Goal: Task Accomplishment & Management: Use online tool/utility

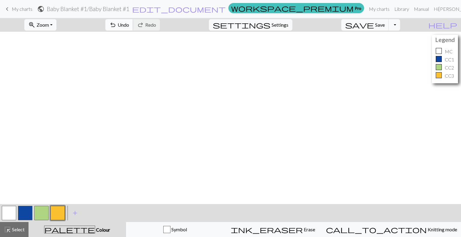
scroll to position [1459, 0]
click at [56, 30] on button "zoom_in Zoom Zoom" at bounding box center [40, 24] width 32 height 11
click at [56, 38] on button "Fit all" at bounding box center [48, 38] width 47 height 10
click at [27, 9] on span "My charts" at bounding box center [22, 9] width 21 height 6
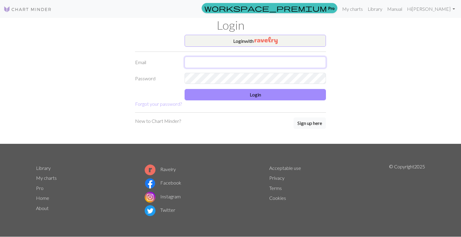
click at [259, 63] on input "text" at bounding box center [254, 62] width 141 height 11
type input "katherine.sassine@hotmail.com"
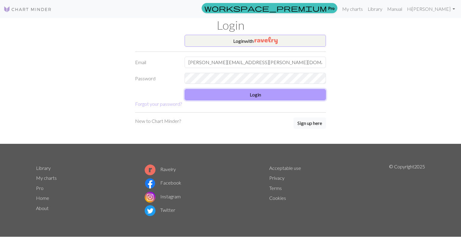
click at [266, 94] on button "Login" at bounding box center [254, 94] width 141 height 11
click at [244, 96] on button "Login" at bounding box center [254, 94] width 141 height 11
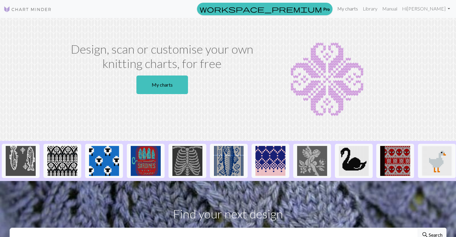
click at [361, 9] on link "My charts" at bounding box center [347, 9] width 25 height 12
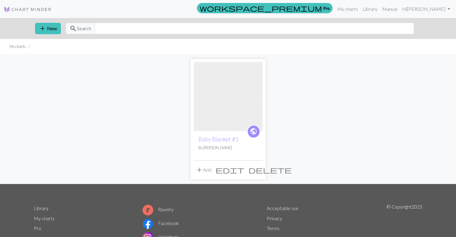
click at [259, 170] on span "delete" at bounding box center [270, 170] width 43 height 8
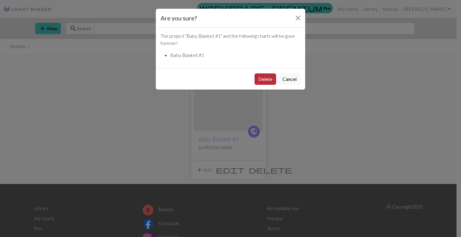
click at [265, 79] on button "Delete" at bounding box center [265, 78] width 22 height 11
drag, startPoint x: 358, startPoint y: 115, endPoint x: 353, endPoint y: 106, distance: 10.2
click at [358, 115] on div "Are you sure? The project " Baby Blanket #1 " and the following charts will be …" at bounding box center [230, 118] width 461 height 237
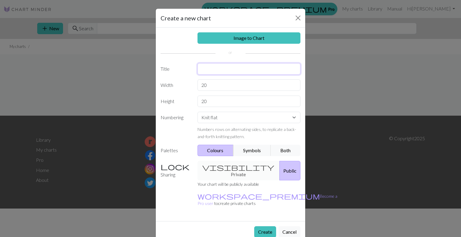
click at [221, 71] on input "text" at bounding box center [248, 68] width 103 height 11
type input "Baby Blanket #1"
type input "160"
type input "200"
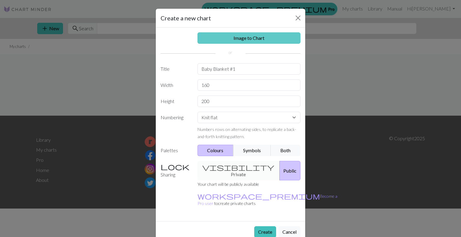
click at [257, 39] on link "Image to Chart" at bounding box center [248, 37] width 103 height 11
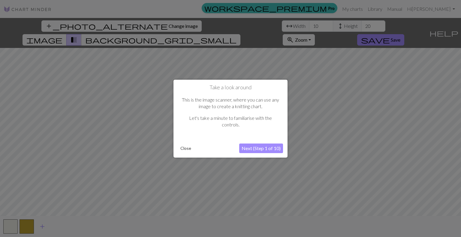
click at [272, 150] on button "Next (Step 1 of 10)" at bounding box center [261, 149] width 44 height 10
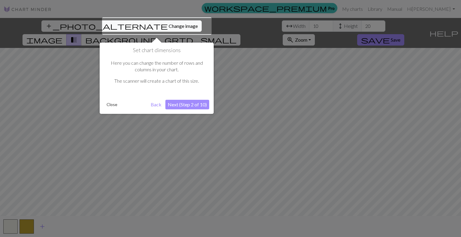
click at [178, 107] on button "Next (Step 2 of 10)" at bounding box center [187, 105] width 44 height 10
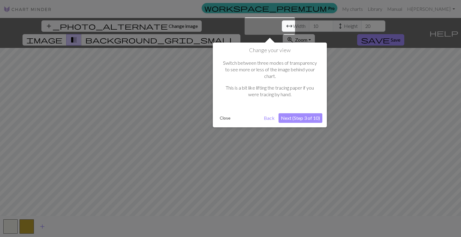
click at [305, 113] on button "Next (Step 3 of 10)" at bounding box center [300, 118] width 44 height 10
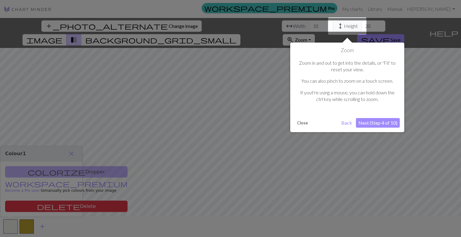
click at [386, 121] on button "Next (Step 4 of 10)" at bounding box center [378, 123] width 44 height 10
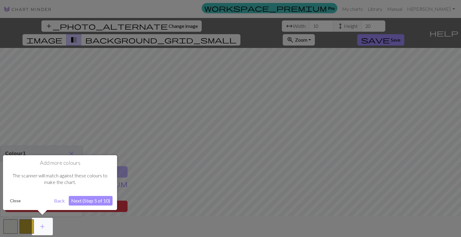
click at [154, 25] on div at bounding box center [230, 118] width 461 height 237
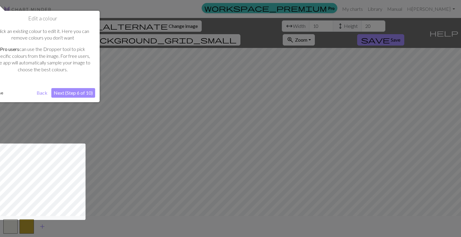
click at [82, 94] on button "Next (Step 6 of 10)" at bounding box center [73, 93] width 44 height 10
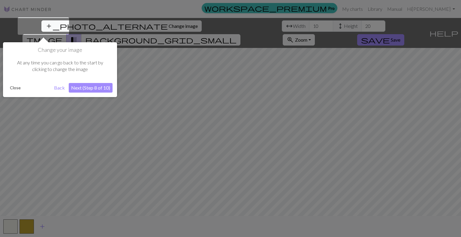
click at [94, 88] on button "Next (Step 8 of 10)" at bounding box center [91, 88] width 44 height 10
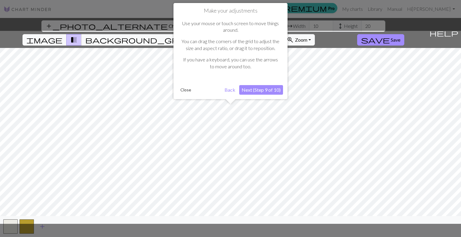
click at [262, 90] on button "Next (Step 9 of 10)" at bounding box center [261, 90] width 44 height 10
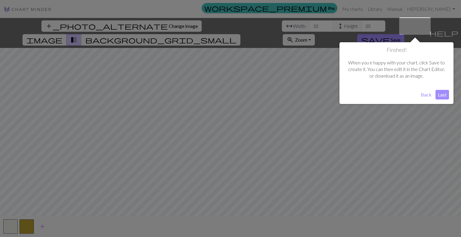
click at [445, 96] on button "Last" at bounding box center [441, 95] width 13 height 10
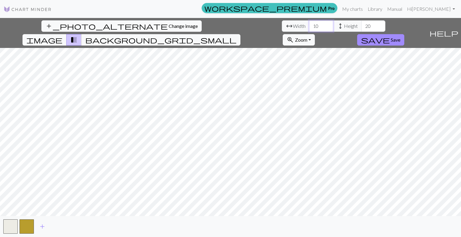
click at [309, 28] on input "10" at bounding box center [321, 25] width 24 height 11
type input "160"
click at [361, 26] on input "300" at bounding box center [373, 25] width 24 height 11
click at [361, 25] on input "300" at bounding box center [373, 25] width 24 height 11
click at [361, 27] on input "199" at bounding box center [373, 25] width 24 height 11
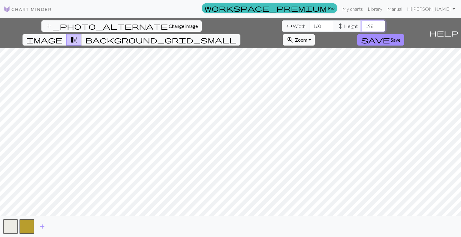
click at [361, 27] on input "198" at bounding box center [373, 25] width 24 height 11
click at [361, 27] on input "197" at bounding box center [373, 25] width 24 height 11
click at [361, 27] on input "196" at bounding box center [373, 25] width 24 height 11
click at [361, 27] on input "195" at bounding box center [373, 25] width 24 height 11
click at [361, 27] on input "194" at bounding box center [373, 25] width 24 height 11
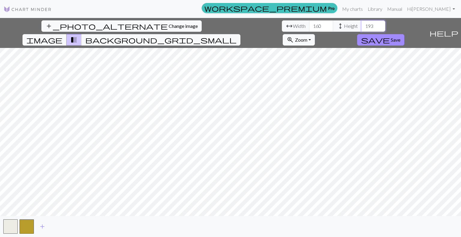
click at [361, 27] on input "193" at bounding box center [373, 25] width 24 height 11
click at [361, 27] on input "192" at bounding box center [373, 25] width 24 height 11
click at [361, 27] on input "191" at bounding box center [373, 25] width 24 height 11
click at [361, 27] on input "190" at bounding box center [373, 25] width 24 height 11
click at [361, 27] on input "189" at bounding box center [373, 25] width 24 height 11
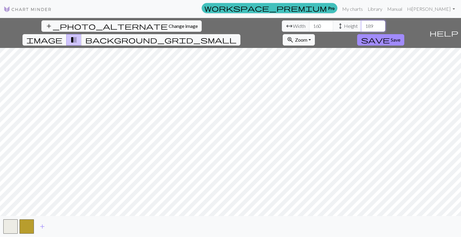
click at [361, 27] on input "188" at bounding box center [373, 25] width 24 height 11
click at [361, 27] on input "187" at bounding box center [373, 25] width 24 height 11
click at [282, 24] on div "arrow_range Width 160 height Height 187" at bounding box center [333, 25] width 103 height 11
type input "160"
click at [236, 36] on span "background_grid_small" at bounding box center [160, 40] width 151 height 8
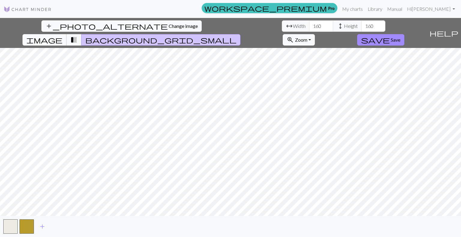
click at [62, 36] on span "image" at bounding box center [44, 40] width 36 height 8
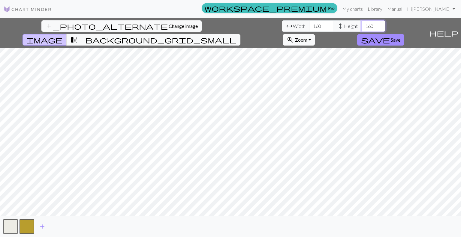
click at [361, 25] on input "160" at bounding box center [373, 25] width 24 height 11
click at [236, 36] on span "background_grid_small" at bounding box center [160, 40] width 151 height 8
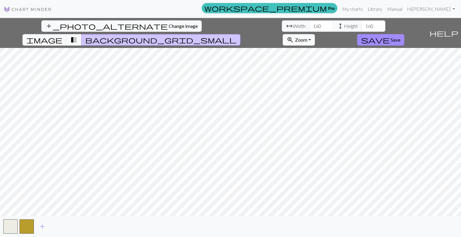
click at [77, 36] on span "transition_fade" at bounding box center [73, 40] width 7 height 8
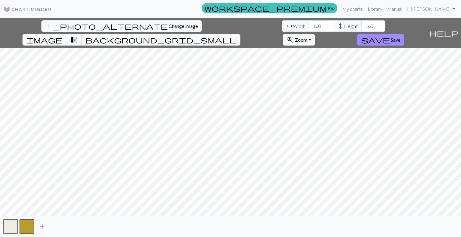
click at [77, 36] on span "transition_fade" at bounding box center [73, 40] width 7 height 8
click at [62, 36] on span "image" at bounding box center [44, 40] width 36 height 8
click at [361, 26] on input "159" at bounding box center [373, 25] width 24 height 11
drag, startPoint x: 186, startPoint y: 26, endPoint x: 183, endPoint y: 25, distance: 3.1
click at [282, 25] on div "arrow_range Width 160 height Height 159" at bounding box center [333, 25] width 103 height 11
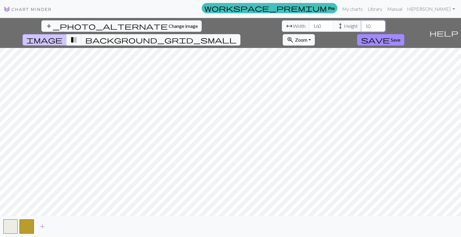
type input "100"
click at [315, 34] on button "zoom_in Zoom Zoom" at bounding box center [299, 39] width 32 height 11
click at [330, 48] on button "Fit all" at bounding box center [306, 53] width 47 height 10
click at [315, 34] on button "zoom_in Zoom Zoom" at bounding box center [299, 39] width 32 height 11
click at [330, 58] on button "Fit width" at bounding box center [306, 63] width 47 height 10
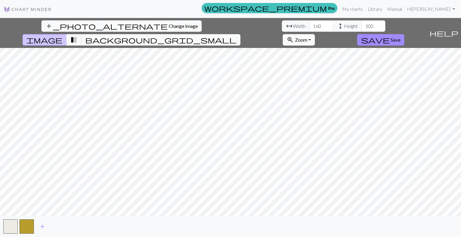
click at [307, 37] on span "Zoom" at bounding box center [301, 40] width 12 height 6
click at [330, 92] on button "100%" at bounding box center [306, 97] width 47 height 10
click at [52, 33] on div "add_photo_alternate Change image arrow_range Width 160 height Height 100 image …" at bounding box center [213, 33] width 426 height 30
click at [169, 25] on span "Change image" at bounding box center [183, 26] width 29 height 6
click at [309, 26] on input "10" at bounding box center [321, 25] width 24 height 11
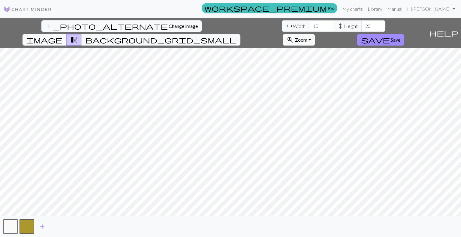
click at [62, 36] on span "image" at bounding box center [44, 40] width 36 height 8
click at [309, 25] on input "10" at bounding box center [321, 25] width 24 height 11
type input "160"
click at [361, 25] on input "21" at bounding box center [373, 25] width 24 height 11
drag, startPoint x: 197, startPoint y: 28, endPoint x: 192, endPoint y: 27, distance: 5.5
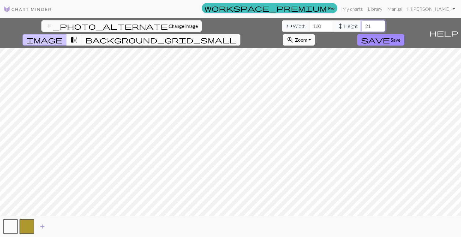
click at [361, 27] on input "21" at bounding box center [373, 25] width 24 height 11
type input "200"
click at [390, 36] on span "save" at bounding box center [375, 40] width 29 height 8
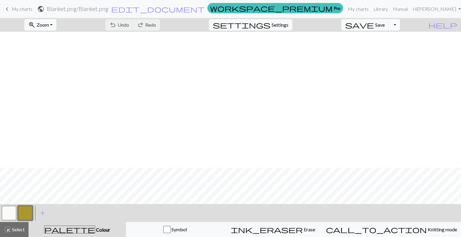
scroll to position [1126, 0]
click at [48, 25] on button "zoom_in Zoom Zoom" at bounding box center [40, 24] width 32 height 11
click at [47, 41] on button "Fit all" at bounding box center [48, 38] width 47 height 10
click at [374, 23] on span "save" at bounding box center [359, 25] width 29 height 8
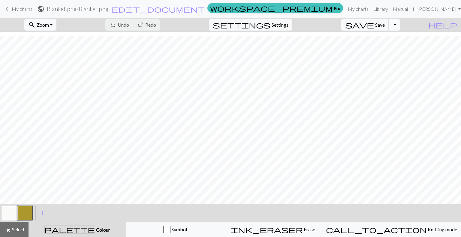
click at [400, 24] on button "Toggle Dropdown" at bounding box center [393, 24] width 11 height 11
click at [384, 39] on button "file_copy Save a copy" at bounding box center [350, 38] width 99 height 10
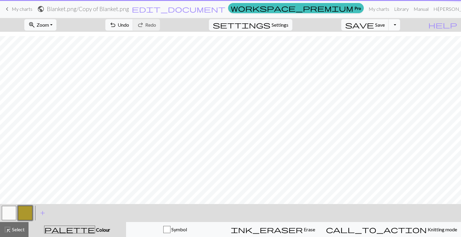
click at [400, 25] on button "Toggle Dropdown" at bounding box center [393, 24] width 11 height 11
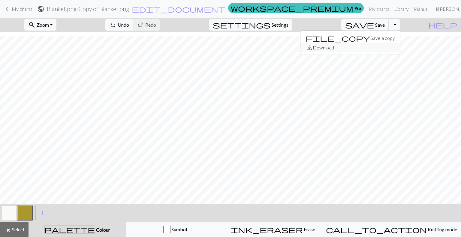
click at [387, 47] on button "save_alt Download" at bounding box center [350, 48] width 99 height 10
click at [400, 23] on button "Toggle Dropdown" at bounding box center [393, 24] width 11 height 11
click at [384, 49] on button "save_alt Download" at bounding box center [350, 48] width 99 height 10
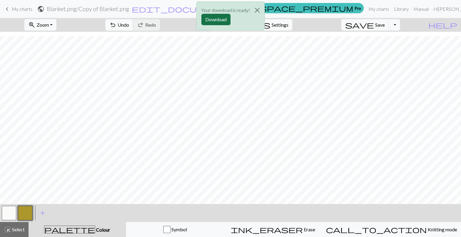
click at [218, 17] on button "Download" at bounding box center [215, 19] width 29 height 11
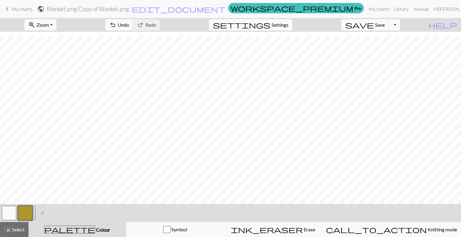
click at [288, 23] on span "Settings" at bounding box center [279, 24] width 17 height 7
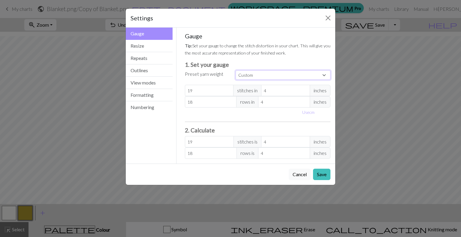
click at [255, 71] on select "Custom Square Lace Light Fingering Fingering Sport Double knit Worsted Aran Bul…" at bounding box center [282, 74] width 95 height 9
select select "worsted"
click at [235, 70] on select "Custom Square Lace Light Fingering Fingering Sport Double knit Worsted Aran Bul…" at bounding box center [282, 74] width 95 height 9
type input "20"
type input "26"
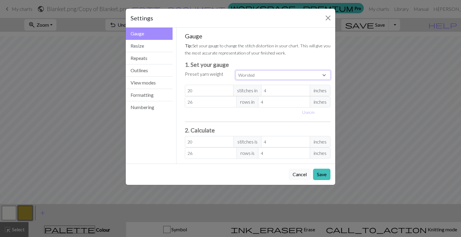
type input "20"
type input "26"
drag, startPoint x: 222, startPoint y: 102, endPoint x: 178, endPoint y: 100, distance: 44.1
click at [178, 100] on div "Gauge Tip: Set your gauge to change the stitch distortion in your chart. This w…" at bounding box center [257, 96] width 163 height 136
select select "custom"
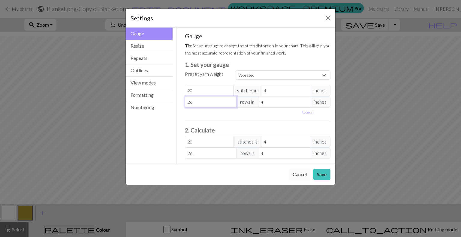
type input "2"
type input "20"
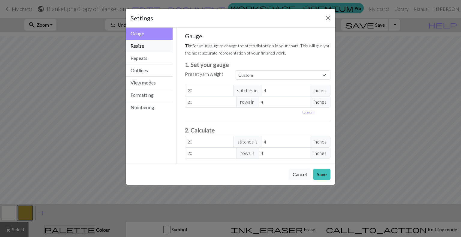
click at [138, 47] on button "Resize" at bounding box center [149, 46] width 47 height 12
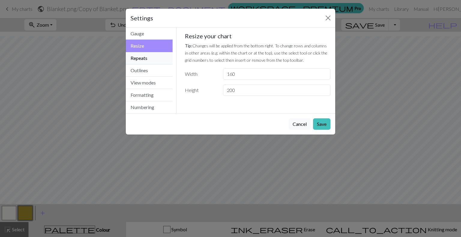
click at [144, 55] on button "Repeats" at bounding box center [149, 58] width 47 height 12
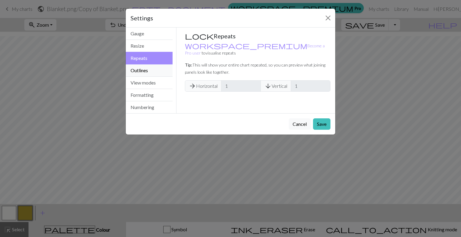
click at [142, 73] on button "Outlines" at bounding box center [149, 70] width 47 height 12
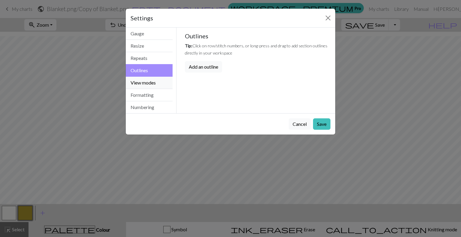
click at [149, 84] on button "View modes" at bounding box center [149, 83] width 47 height 12
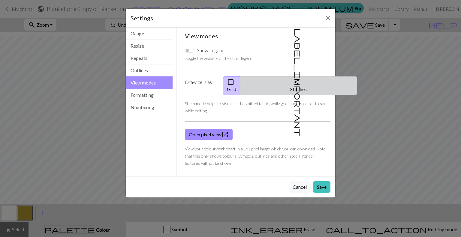
click at [310, 85] on button "label_important Stitches" at bounding box center [298, 85] width 117 height 19
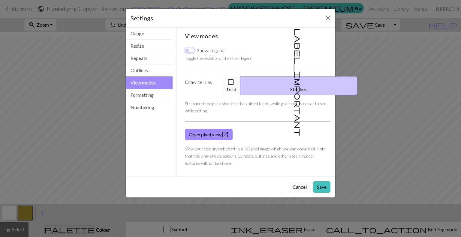
click at [189, 50] on input "Show Legend" at bounding box center [190, 50] width 10 height 5
checkbox input "true"
click at [234, 85] on span "check_box_outline_blank" at bounding box center [230, 82] width 7 height 8
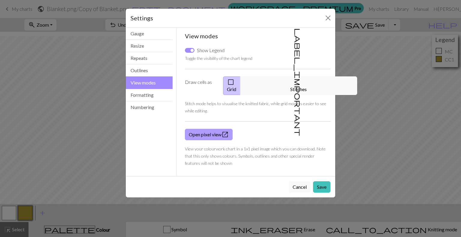
click at [202, 129] on link "Open pixel view open_in_new" at bounding box center [209, 134] width 48 height 11
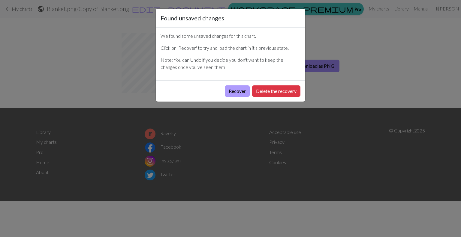
click at [242, 92] on button "Recover" at bounding box center [237, 90] width 25 height 11
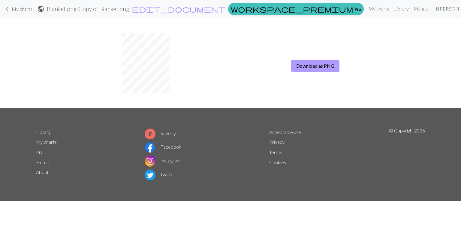
click at [306, 68] on button "Download as PNG" at bounding box center [315, 66] width 48 height 13
click at [437, 34] on div "Download as PNG" at bounding box center [230, 63] width 461 height 90
click at [17, 9] on span "My charts" at bounding box center [22, 9] width 21 height 6
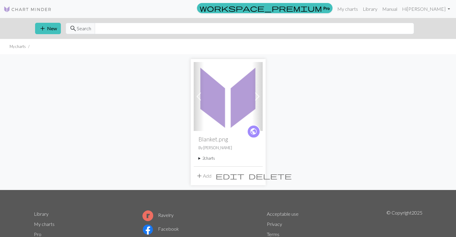
click at [230, 98] on img at bounding box center [228, 96] width 69 height 69
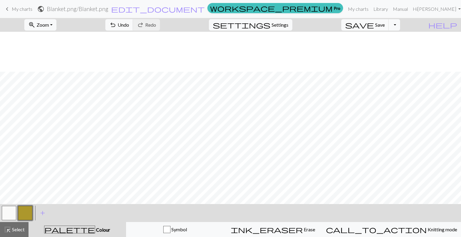
scroll to position [1126, 0]
click at [410, 13] on link "Manual" at bounding box center [400, 9] width 20 height 12
click at [205, 9] on span "edit_document" at bounding box center [158, 9] width 94 height 8
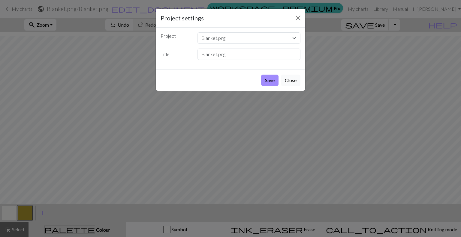
click at [288, 81] on button "Close" at bounding box center [290, 80] width 19 height 11
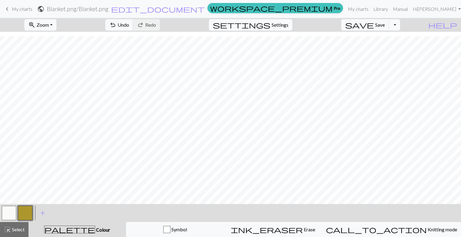
click at [270, 24] on span "settings" at bounding box center [242, 25] width 58 height 8
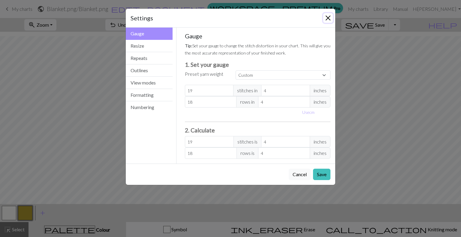
click at [330, 19] on button "Close" at bounding box center [328, 18] width 10 height 10
